Goal: Task Accomplishment & Management: Use online tool/utility

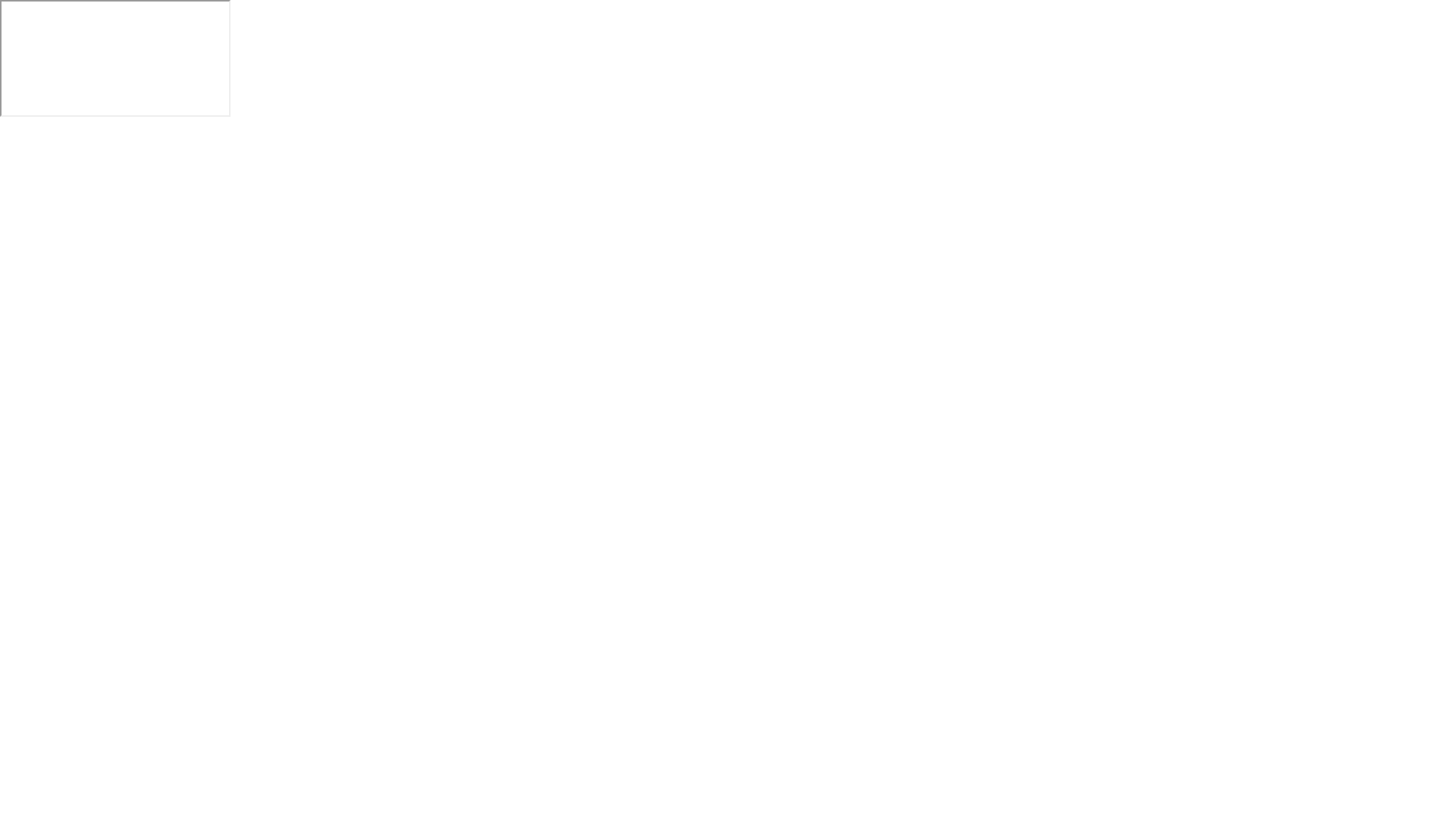
click button "Reglas del examen"
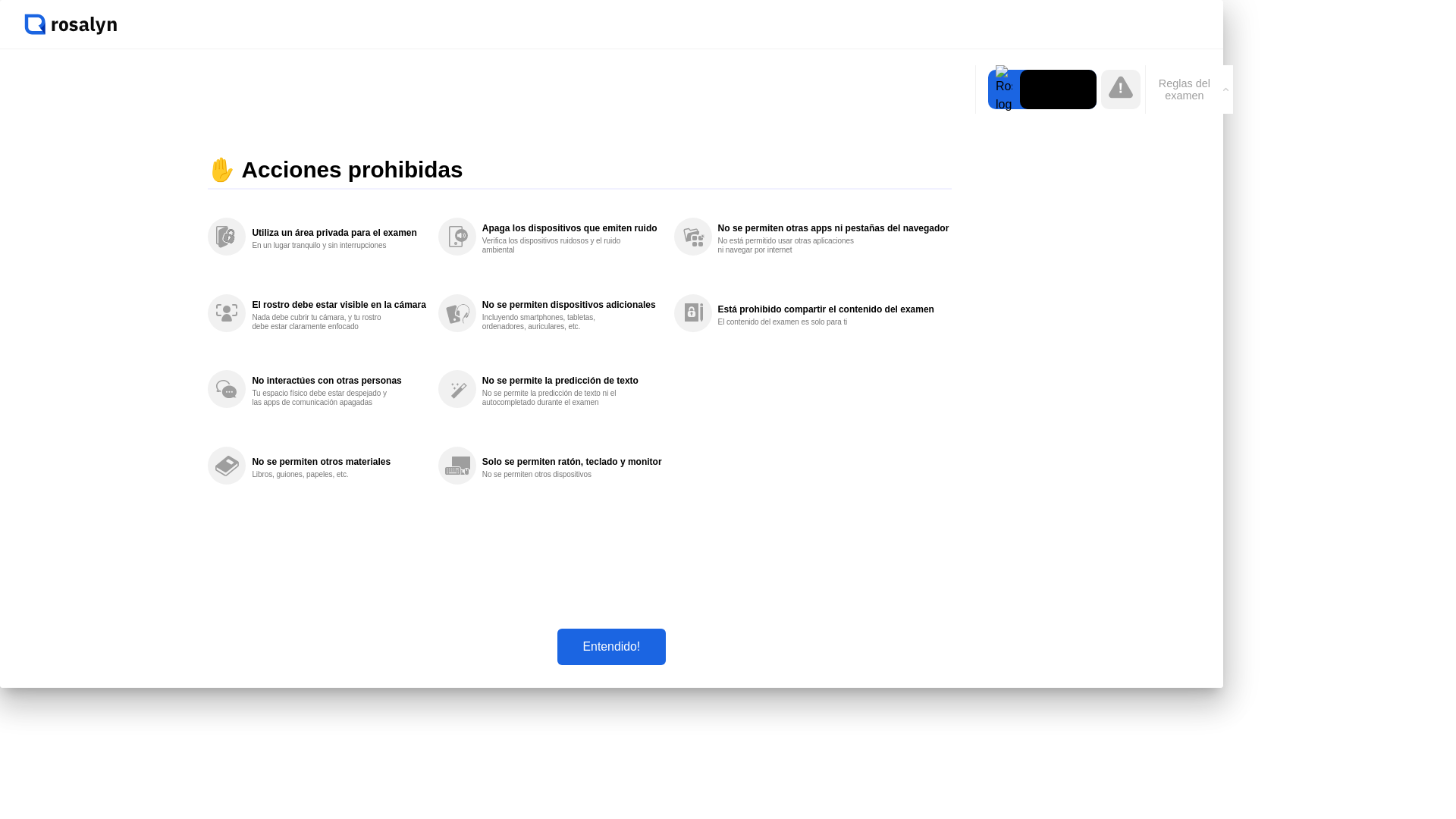
click at [662, 654] on div "Entendido!" at bounding box center [612, 647] width 100 height 14
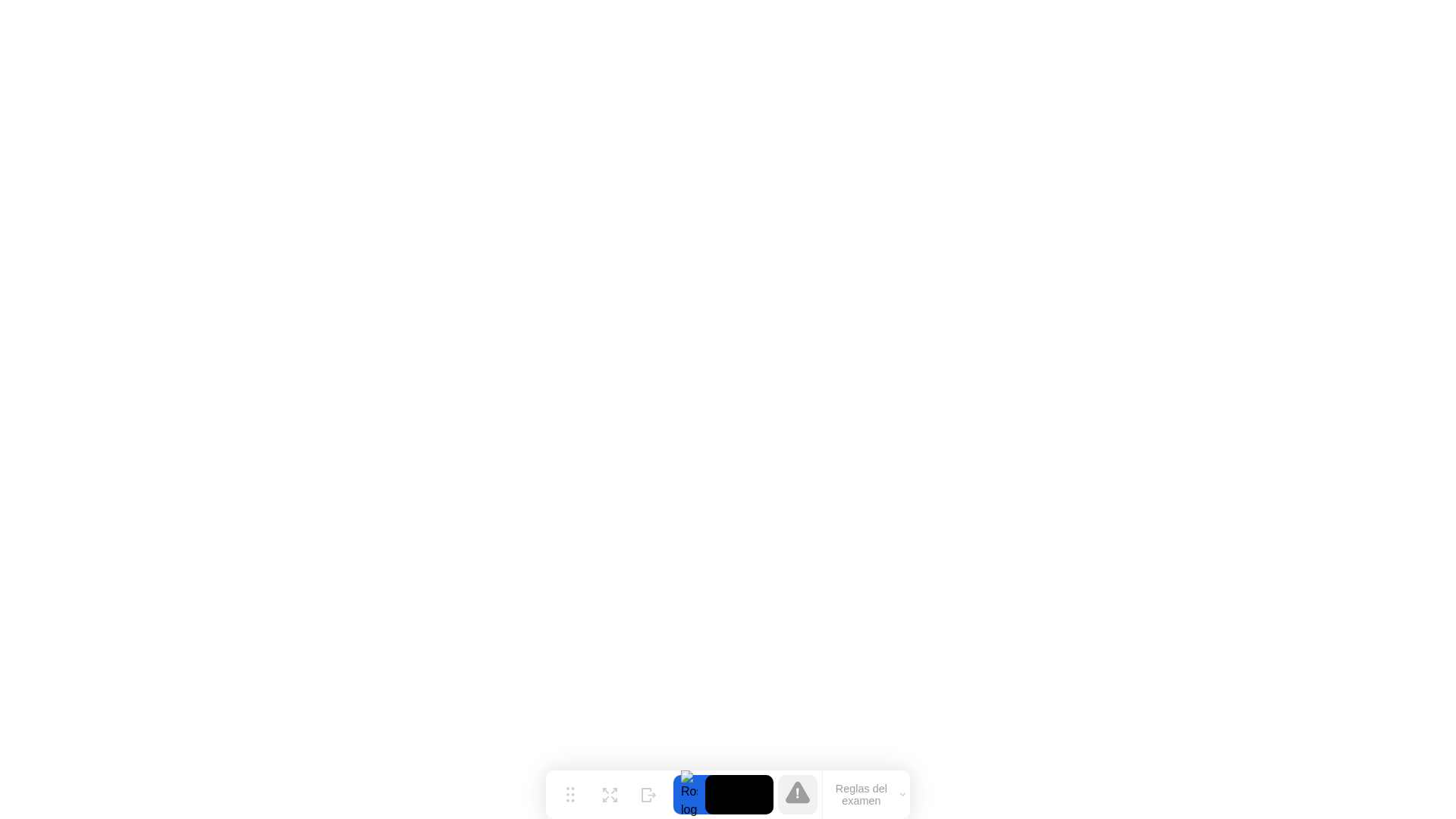
click at [864, 801] on button "Reglas del examen" at bounding box center [865, 795] width 87 height 26
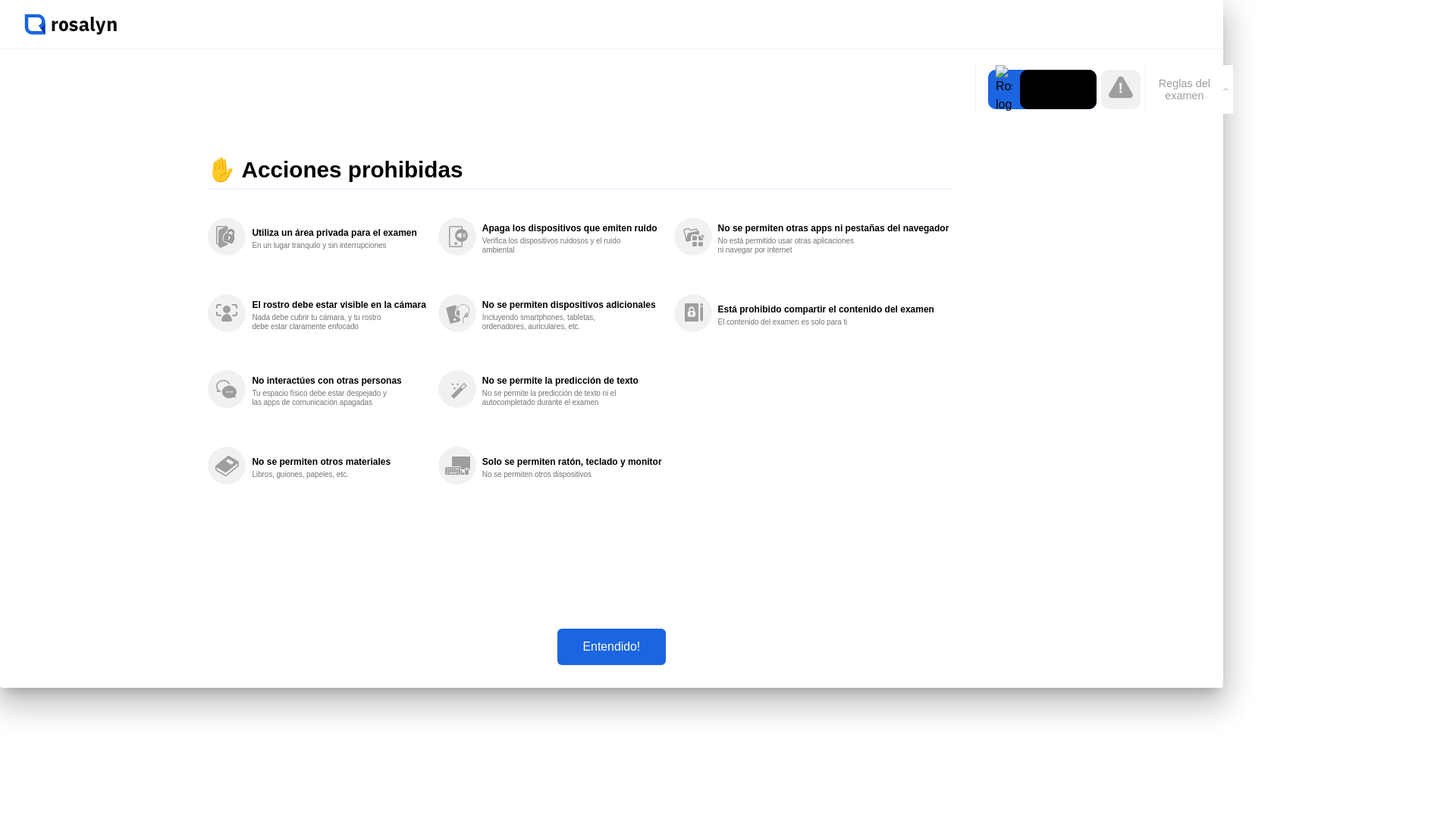
click at [662, 654] on div "Entendido!" at bounding box center [612, 647] width 100 height 14
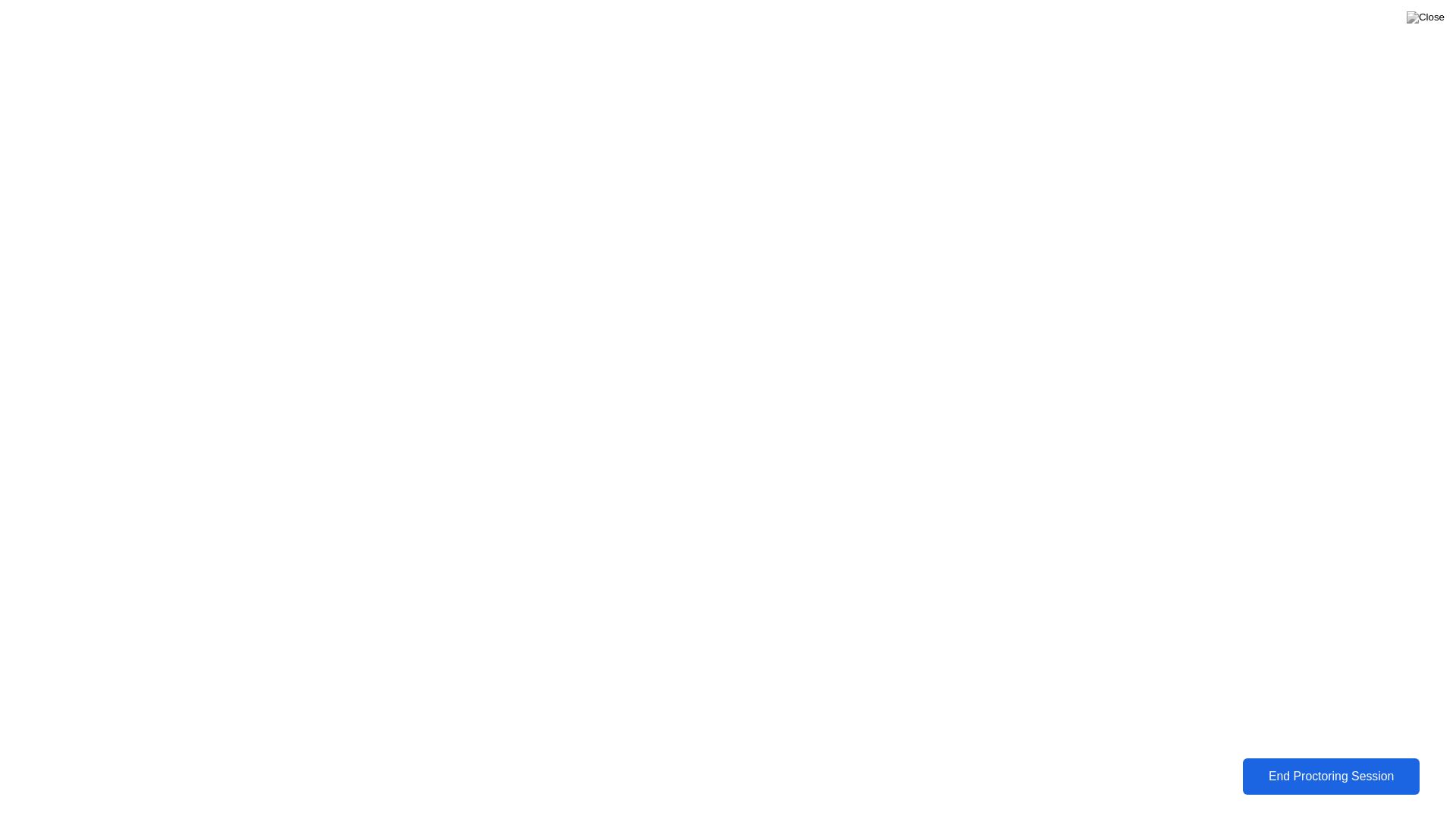
click at [1325, 774] on div "End Proctoring Session" at bounding box center [1331, 777] width 168 height 14
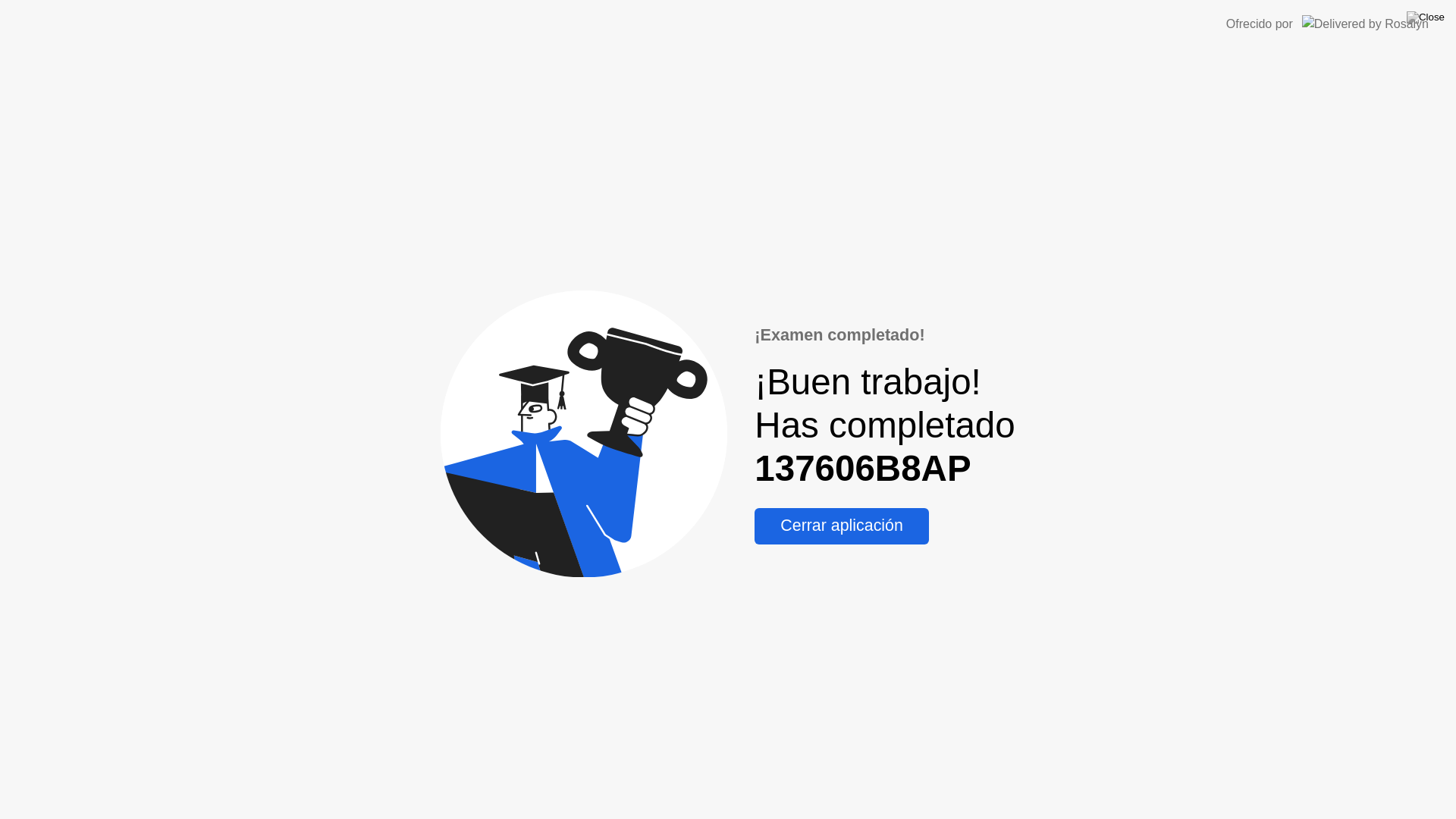
click at [819, 532] on div "Cerrar aplicación" at bounding box center [842, 526] width 166 height 19
